Goal: Task Accomplishment & Management: Manage account settings

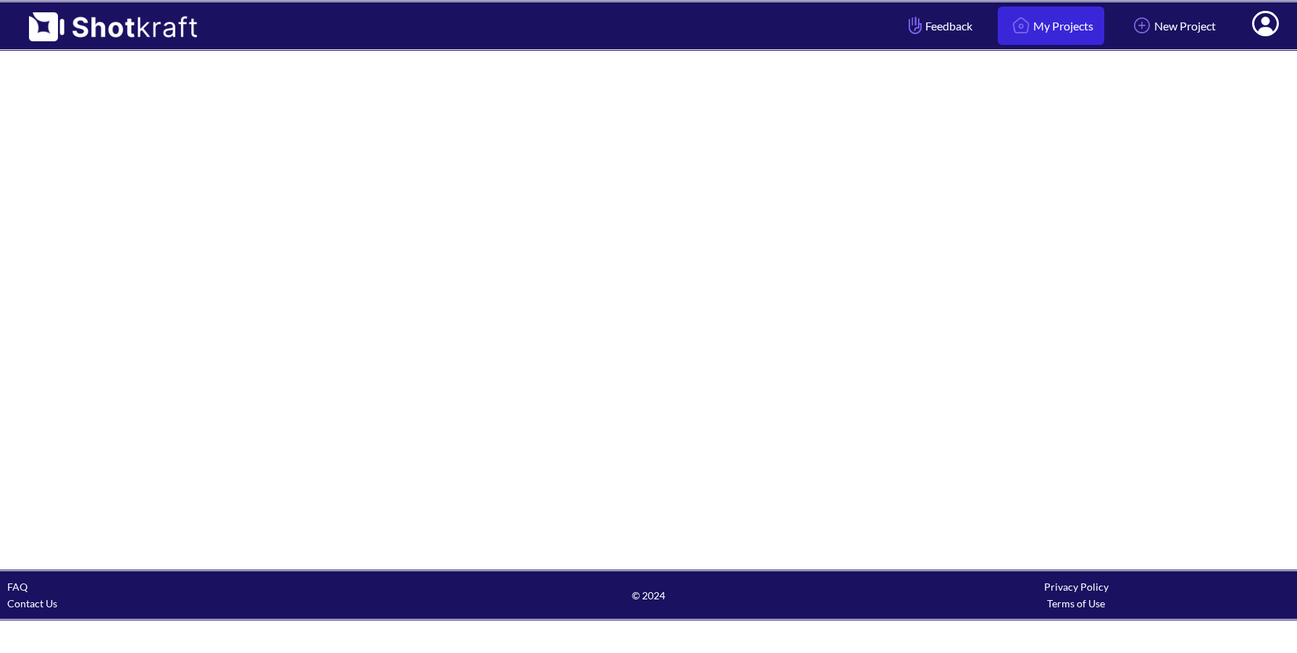
click at [1035, 28] on link "My Projects" at bounding box center [1051, 26] width 107 height 38
click at [1009, 15] on img at bounding box center [1021, 25] width 25 height 25
click at [1254, 33] on span at bounding box center [1265, 26] width 49 height 45
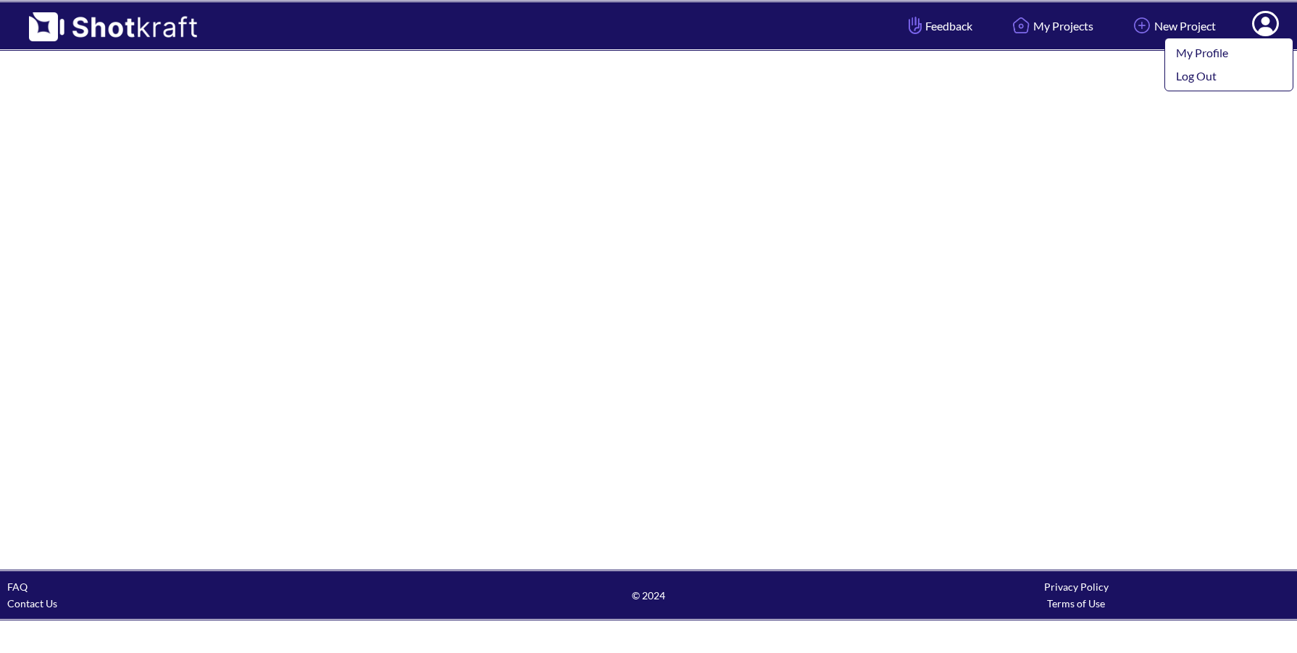
click at [1266, 28] on icon at bounding box center [1265, 25] width 15 height 17
click at [1237, 56] on link "My Profile" at bounding box center [1225, 52] width 120 height 23
